Goal: Task Accomplishment & Management: Manage account settings

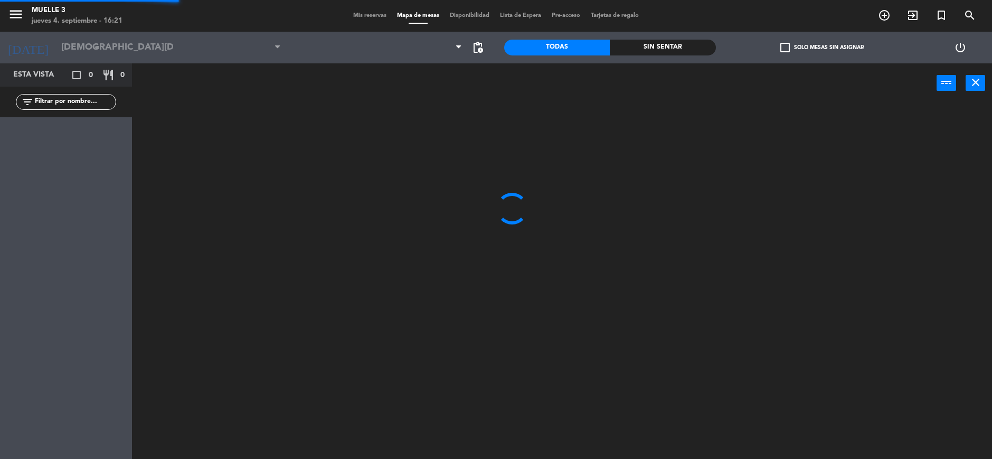
type input "[DATE]"
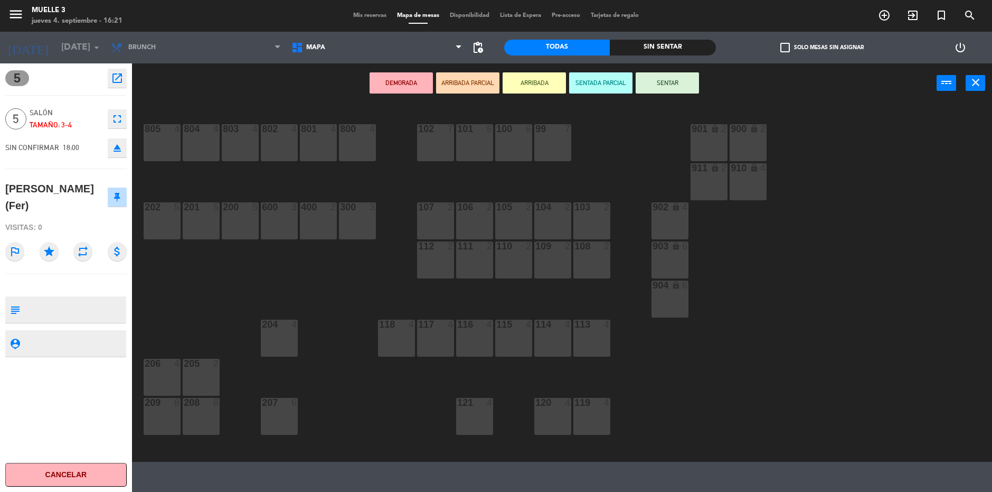
click at [951, 159] on div "804 4 803 4 802 4 801 4 800 4 102 7 101 6 100 6 99 7 900 lock 2 901 lock 2 805 …" at bounding box center [567, 284] width 850 height 356
click at [971, 83] on icon "close" at bounding box center [976, 82] width 13 height 13
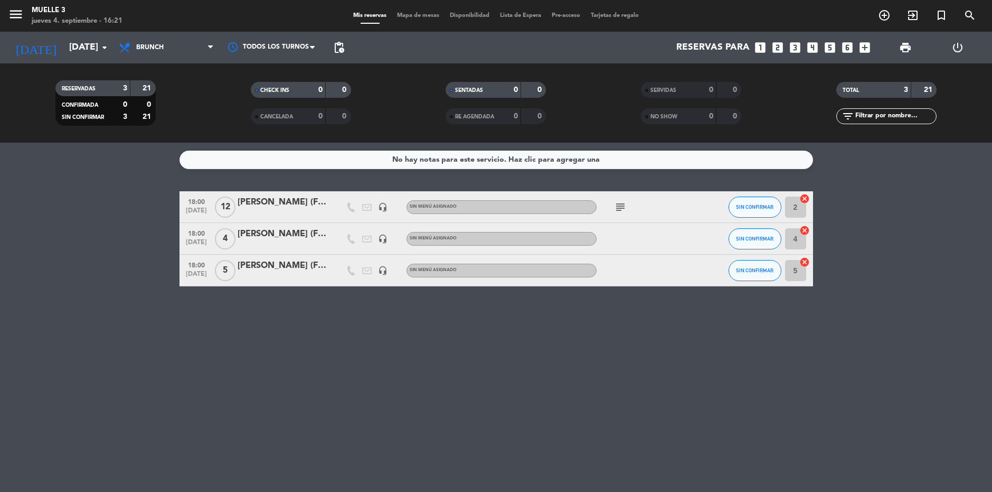
click at [532, 13] on span "Lista de Espera" at bounding box center [521, 16] width 52 height 6
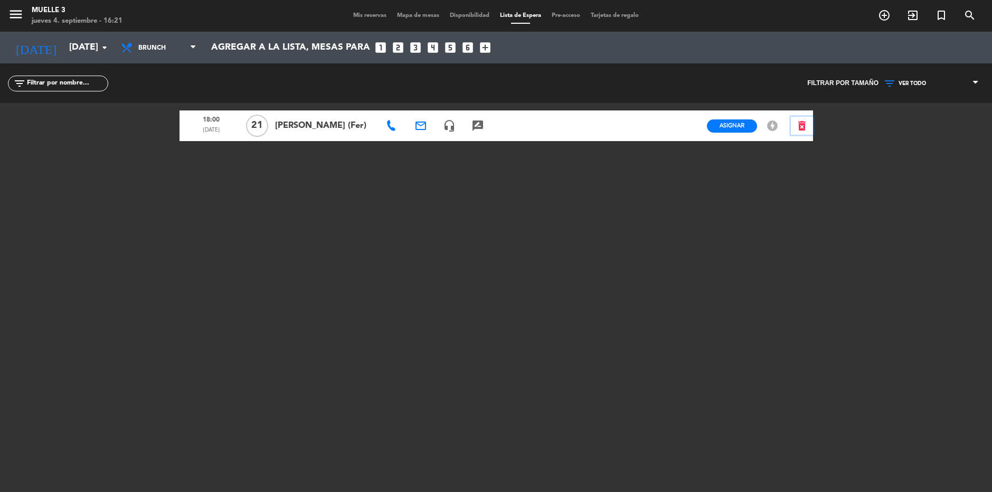
click at [802, 123] on icon "delete_forever" at bounding box center [802, 125] width 13 height 13
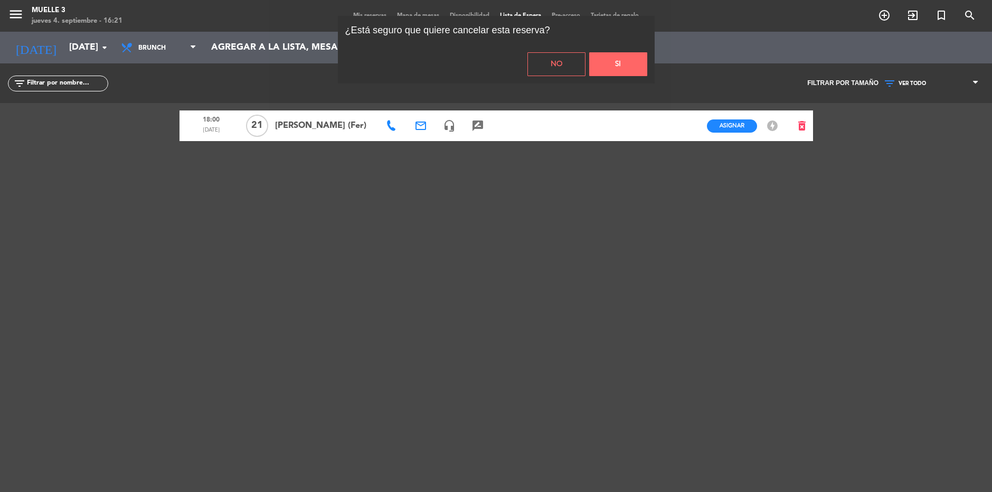
click at [628, 61] on button "Si" at bounding box center [618, 64] width 58 height 24
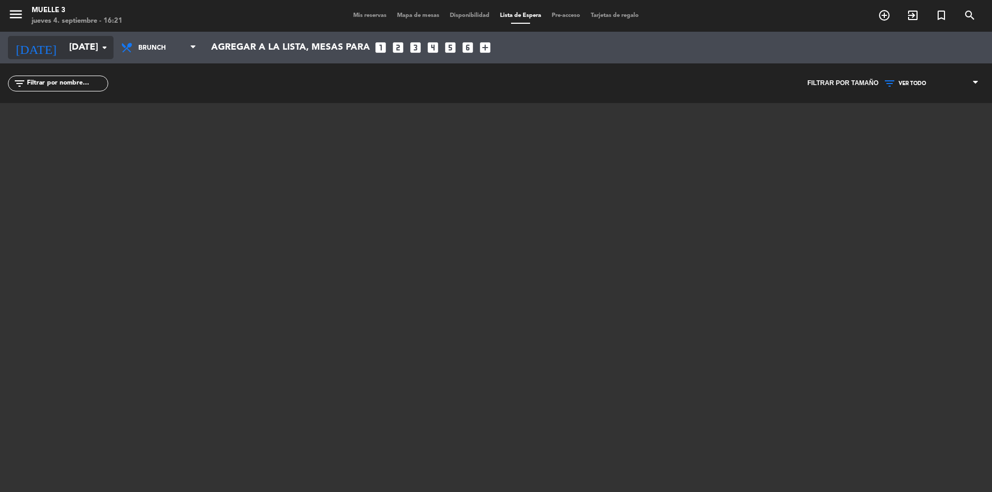
click at [89, 41] on input "[DATE]" at bounding box center [125, 47] width 123 height 21
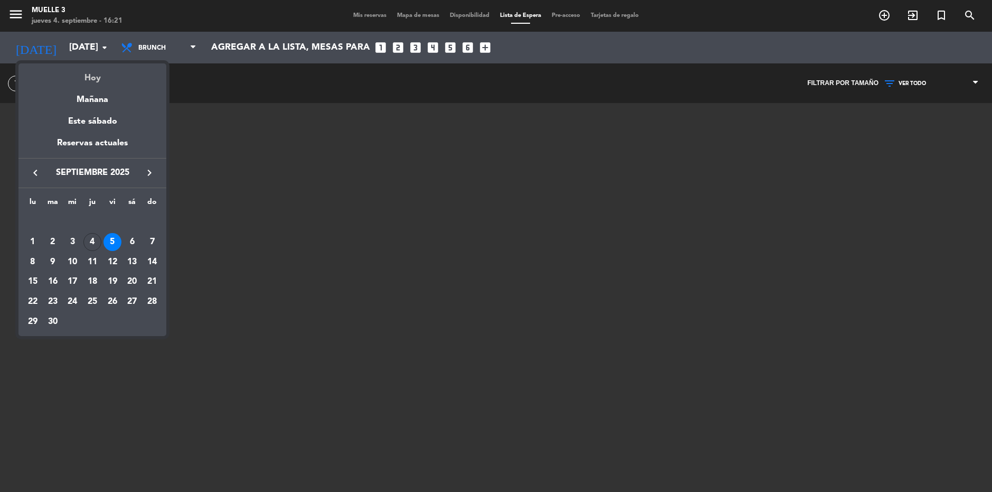
click at [90, 72] on div "Hoy" at bounding box center [92, 74] width 148 height 22
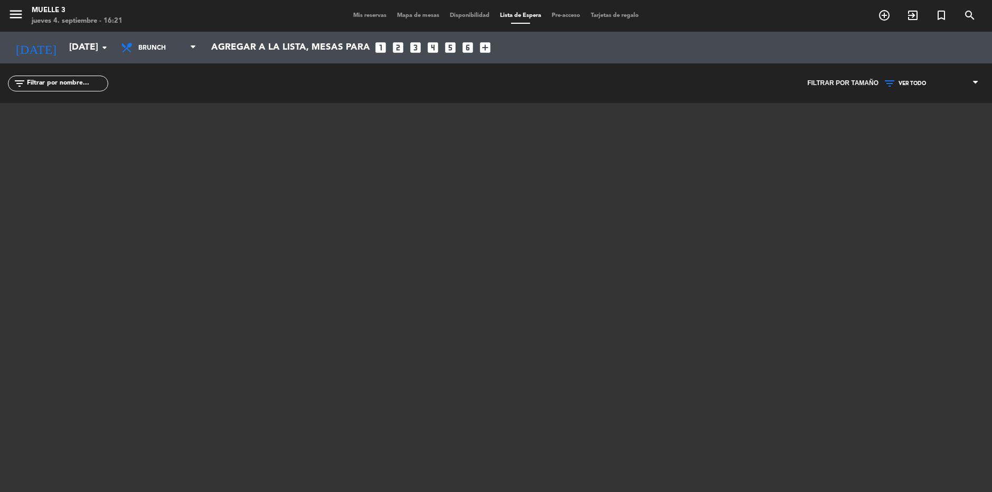
type input "[DEMOGRAPHIC_DATA][DATE]"
click at [340, 12] on div "Mis reservas Mapa de mesas Disponibilidad Lista de Espera Pre-acceso Tarjetas d…" at bounding box center [496, 16] width 496 height 10
click at [379, 17] on span "Mis reservas" at bounding box center [370, 16] width 44 height 6
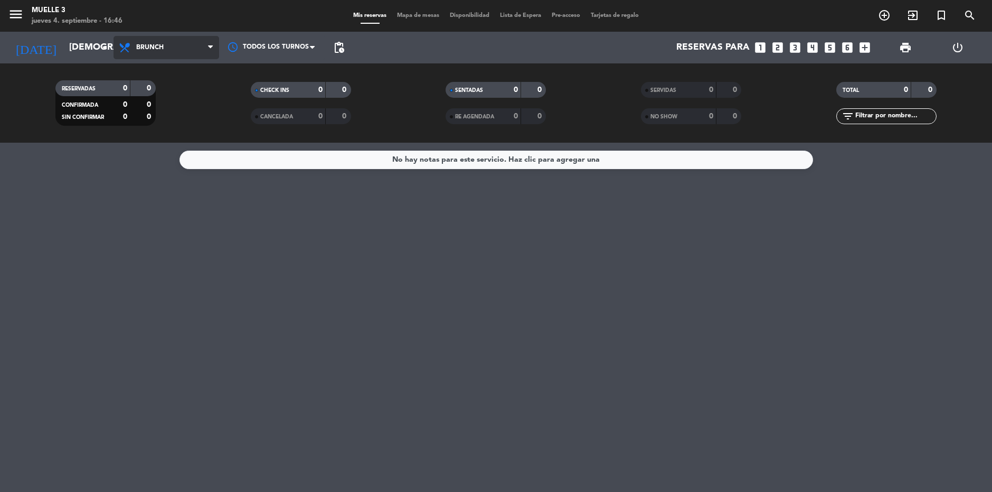
click at [185, 45] on span "Brunch" at bounding box center [167, 47] width 106 height 23
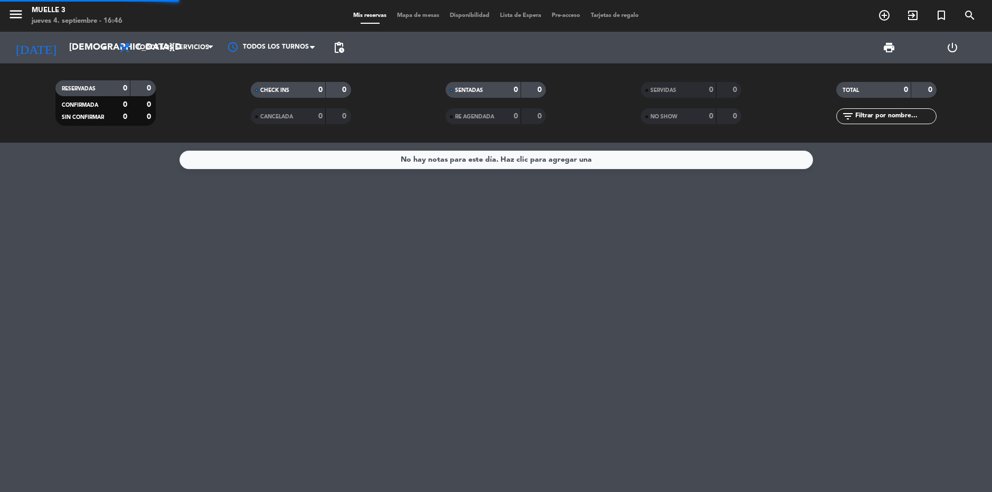
click at [180, 67] on div "menu Muelle 3 [DATE] 4. septiembre - 16:46 Mis reservas Mapa de mesas Disponibi…" at bounding box center [496, 71] width 992 height 143
